Goal: Transaction & Acquisition: Purchase product/service

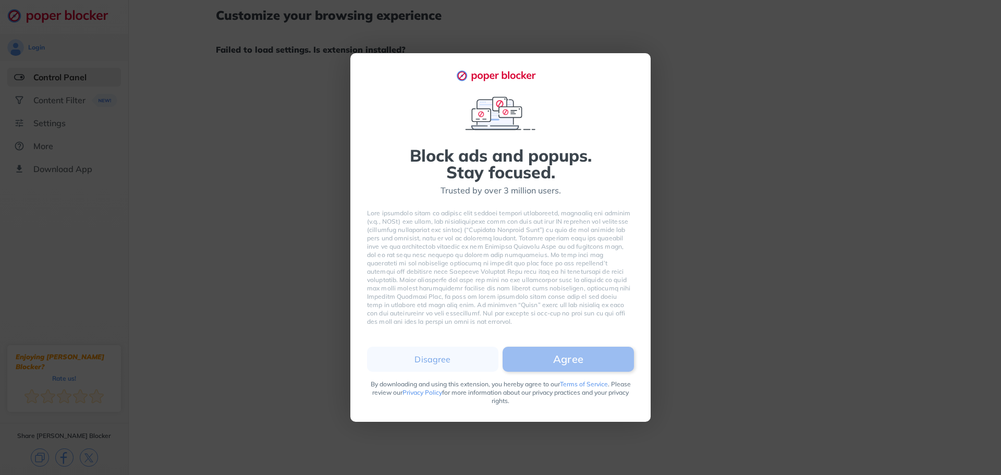
click at [515, 356] on button "Agree" at bounding box center [568, 359] width 131 height 25
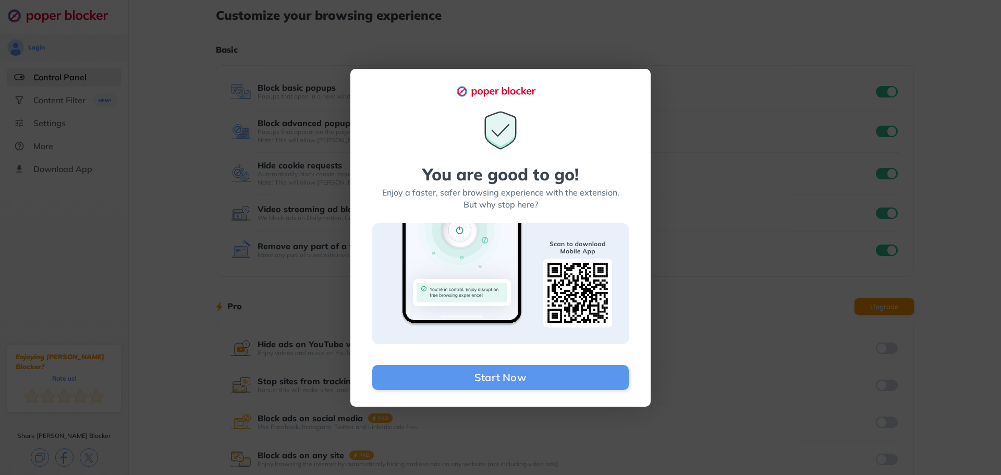
click at [737, 176] on div "You are good to go! Enjoy a faster, safer browsing experience with the extensio…" at bounding box center [500, 237] width 1001 height 475
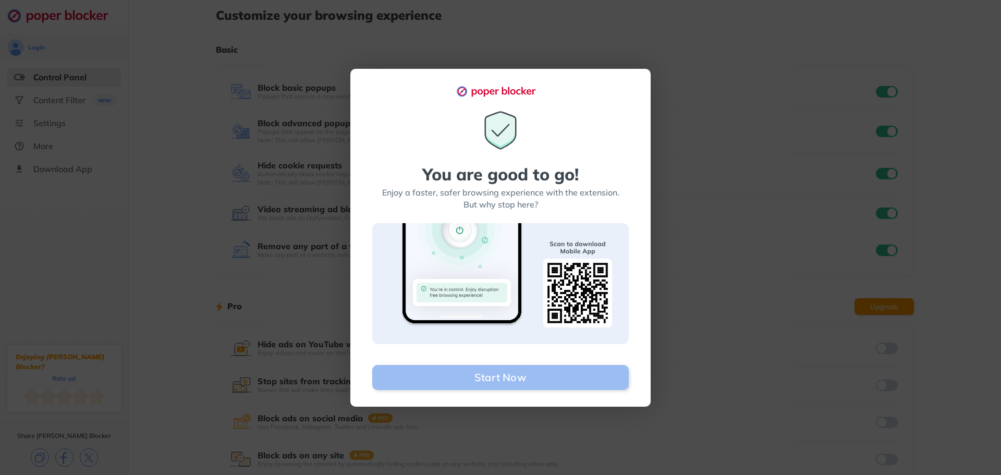
click at [539, 379] on button "Start Now" at bounding box center [500, 377] width 257 height 25
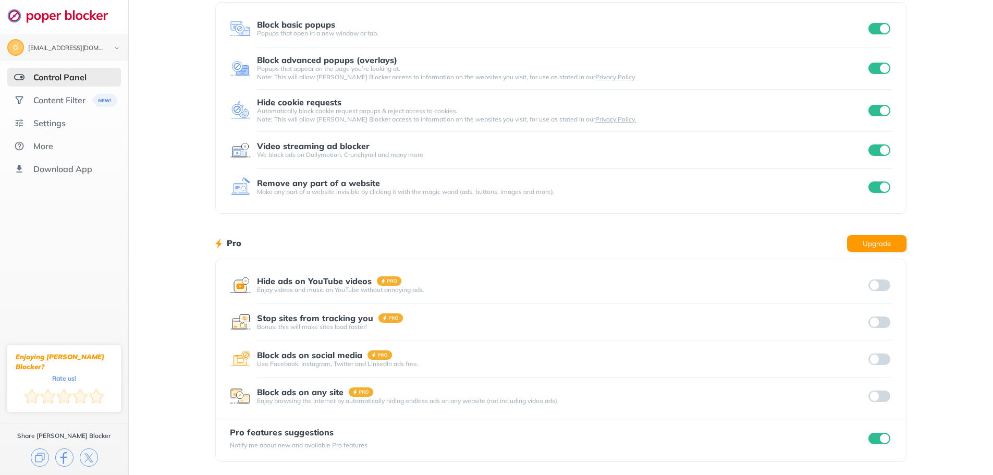
scroll to position [64, 0]
click at [880, 237] on button "Upgrade" at bounding box center [876, 242] width 59 height 17
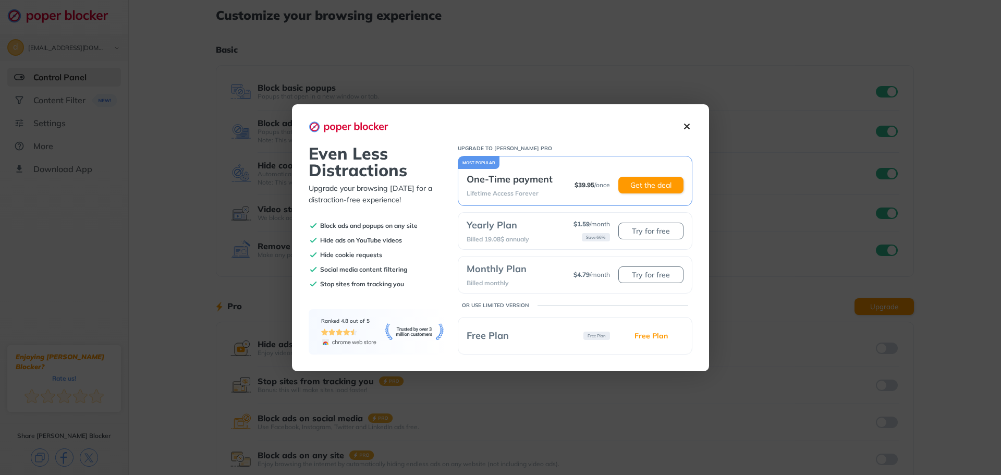
click at [690, 125] on img at bounding box center [687, 126] width 11 height 11
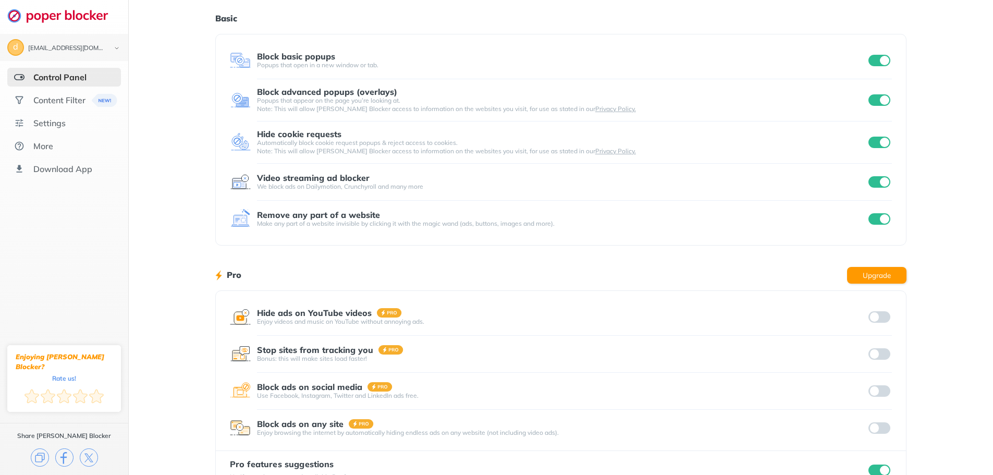
scroll to position [64, 0]
